Goal: Ask a question: Seek information or help from site administrators or community

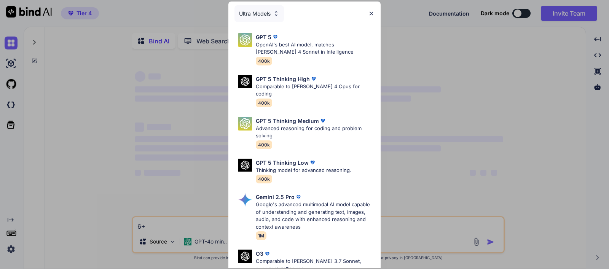
click at [367, 13] on div "Ultra Models" at bounding box center [304, 14] width 152 height 24
click at [371, 14] on img at bounding box center [371, 13] width 6 height 6
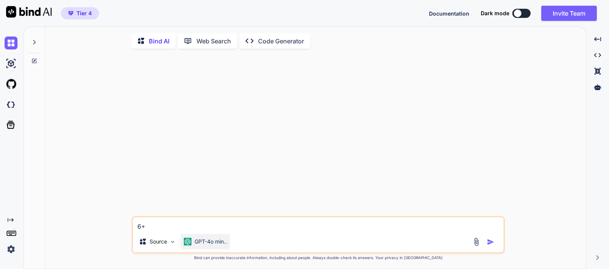
click at [209, 243] on p "GPT-4o min.." at bounding box center [211, 242] width 32 height 8
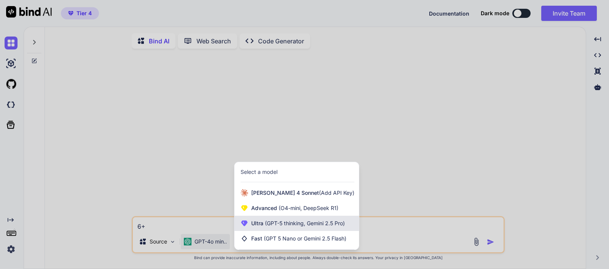
click at [271, 226] on span "(GPT-5 thinking, Gemini 2.5 Pro)" at bounding box center [303, 223] width 81 height 6
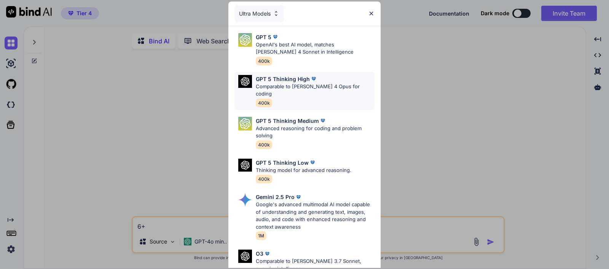
click at [288, 85] on p "Comparable to [PERSON_NAME] 4 Opus for coding" at bounding box center [315, 90] width 119 height 15
type textarea "x"
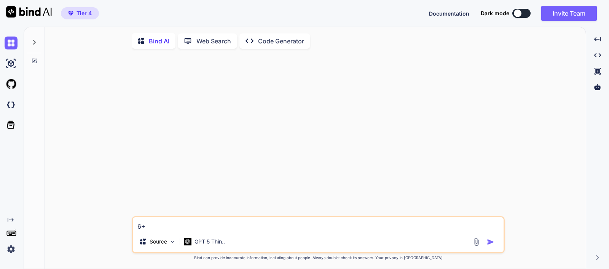
click at [168, 225] on textarea "6+" at bounding box center [318, 224] width 371 height 14
type textarea "6"
click at [299, 223] on textarea at bounding box center [318, 224] width 371 height 14
paste textarea "rules_version = '2'; service cloud.firestore { match /databases/{database}/docu…"
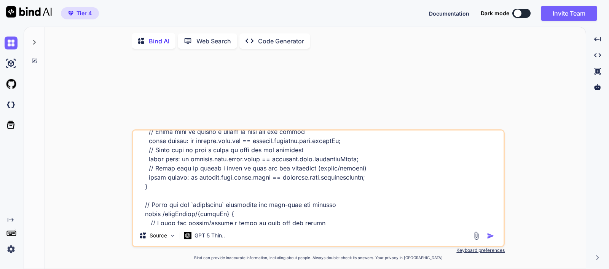
scroll to position [485, 0]
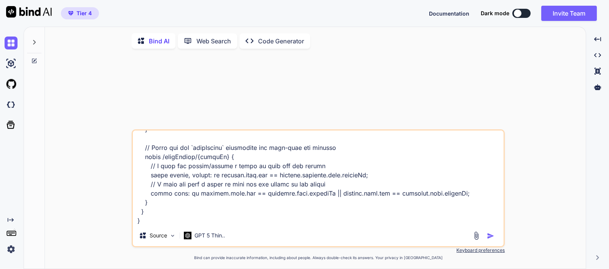
click at [183, 225] on textarea at bounding box center [318, 178] width 371 height 94
paste textarea "Error saving rules - Line 16: Missing 'match' keyword before path.; Line 16: Fo…"
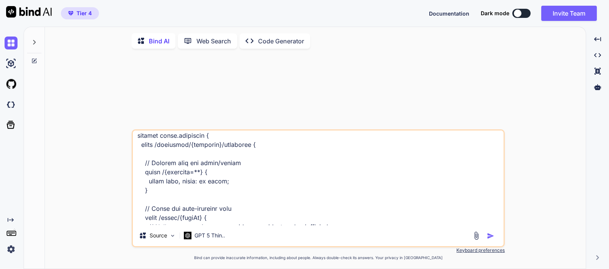
scroll to position [0, 0]
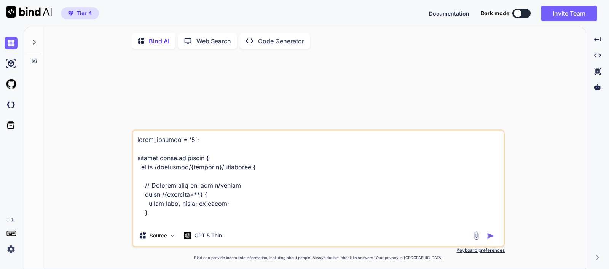
drag, startPoint x: 135, startPoint y: 141, endPoint x: 132, endPoint y: 152, distance: 10.6
click at [135, 141] on textarea at bounding box center [318, 178] width 371 height 94
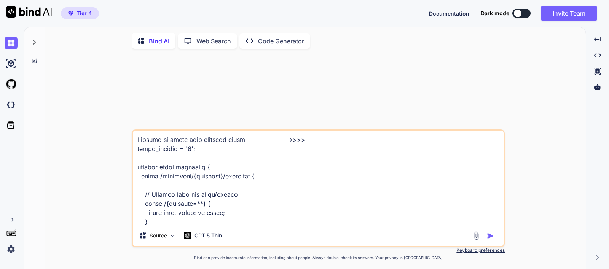
click at [404, 146] on textarea at bounding box center [318, 178] width 371 height 94
click at [405, 141] on textarea at bounding box center [318, 178] width 371 height 94
click at [318, 151] on textarea at bounding box center [318, 178] width 371 height 94
click at [316, 140] on textarea at bounding box center [318, 178] width 371 height 94
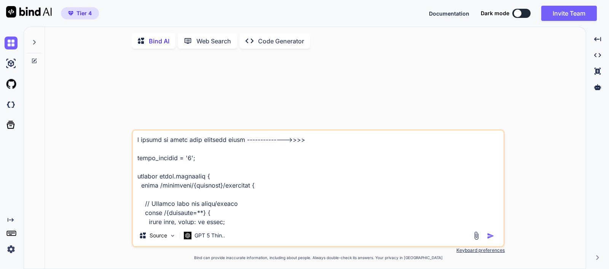
click at [140, 140] on textarea at bounding box center [318, 178] width 371 height 94
click at [139, 141] on textarea at bounding box center [318, 178] width 371 height 94
type textarea "i'm having an issue with firebase rules -------------->>>> rules_version = '2';…"
click at [491, 237] on img "button" at bounding box center [491, 236] width 8 height 8
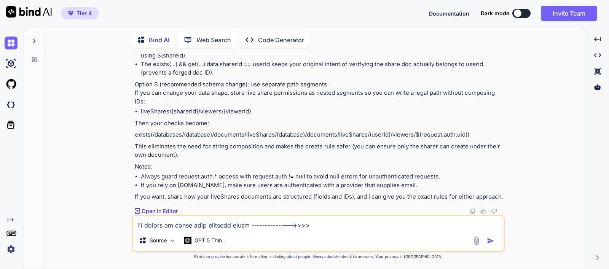
scroll to position [895, 0]
click at [499, 199] on p "If you want, share how your liveShares documents are structured (fields and IDs…" at bounding box center [319, 197] width 369 height 9
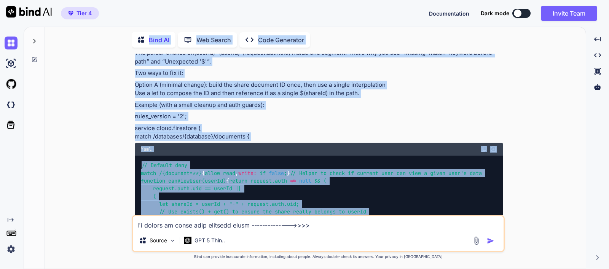
scroll to position [207, 0]
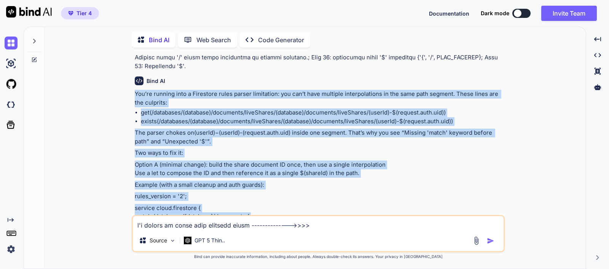
drag, startPoint x: 503, startPoint y: 198, endPoint x: 132, endPoint y: 96, distance: 383.9
click at [132, 96] on div "You Bind AI You’re running into a Firestore rules parser limitation: you can’t …" at bounding box center [318, 161] width 373 height 215
copy div "Lor’ip dolorsi amet c Adipiscin elits doeius temporinci: utl etd’m aliq enimadm…"
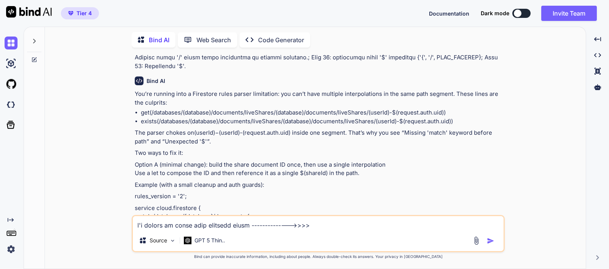
click at [324, 225] on textarea at bounding box center [318, 223] width 371 height 14
paste textarea "Error saving rules - Line 16: Unexpected 'let'.; Line 16: Unexpected 'let'.; Li…"
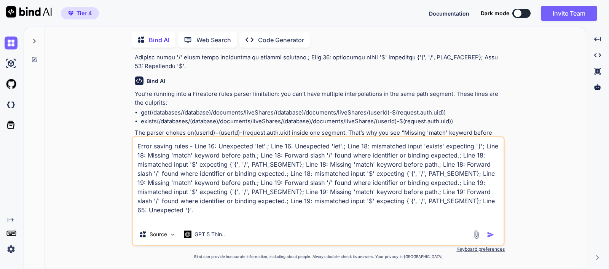
type textarea "Error saving rules - Line 16: Unexpected 'let'.; Line 16: Unexpected 'let'.; Li…"
click at [490, 235] on img "button" at bounding box center [491, 235] width 8 height 8
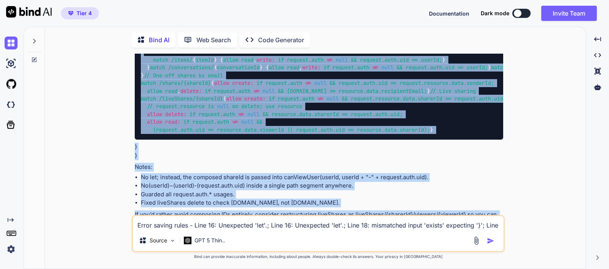
scroll to position [1085, 0]
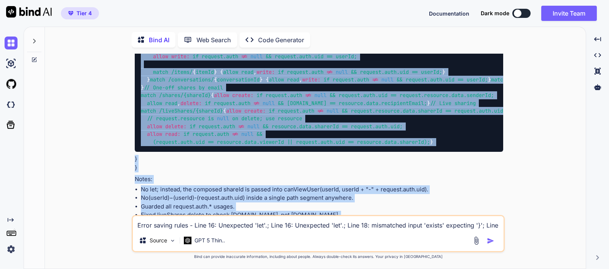
drag, startPoint x: 396, startPoint y: 199, endPoint x: 132, endPoint y: 128, distance: 272.9
click at [132, 128] on div "You Bind AI You’re running into a Firestore rules parser limitation: you can’t …" at bounding box center [318, 161] width 373 height 215
copy div "Loremi dol sit ametc adipisc—eli seddoe tem incidid utla: Etd magna aliquaen ad…"
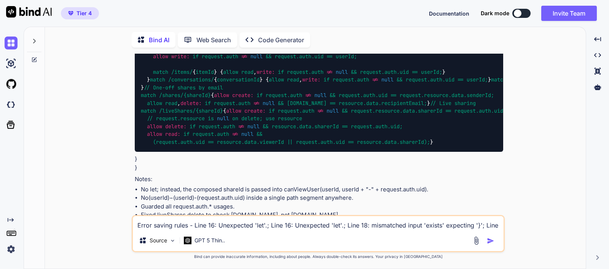
click at [211, 225] on textarea "Error saving rules - Line 16: Unexpected 'let'.; Line 16: Unexpected 'let'.; Li…" at bounding box center [318, 223] width 371 height 14
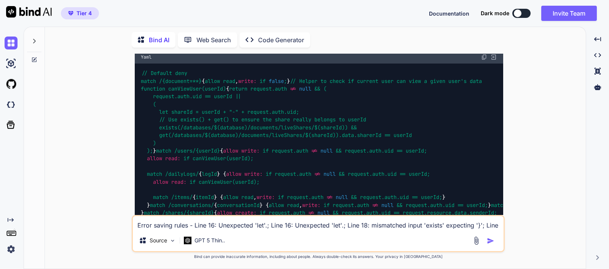
scroll to position [324, 0]
